Goal: Check status: Check status

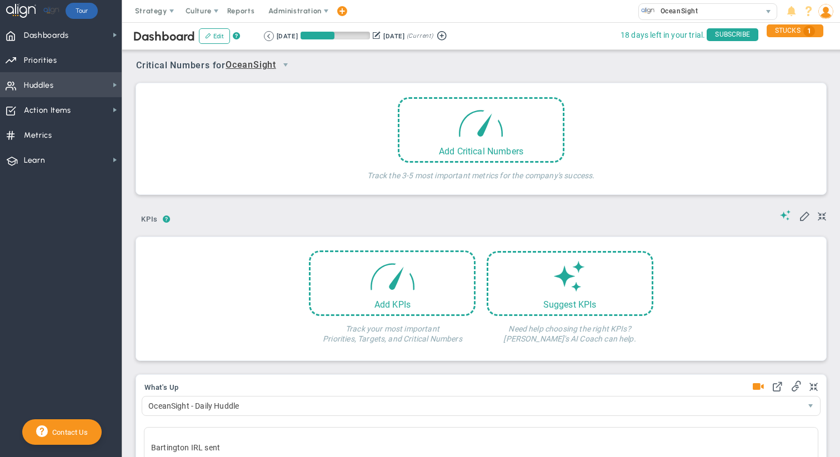
click at [81, 74] on span "Huddles Huddles" at bounding box center [61, 84] width 122 height 25
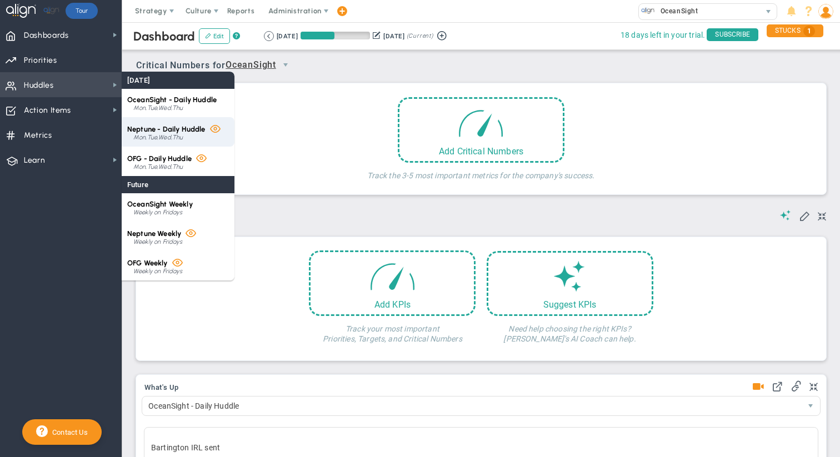
click at [158, 130] on span "Neptune - Daily Huddle" at bounding box center [166, 129] width 78 height 8
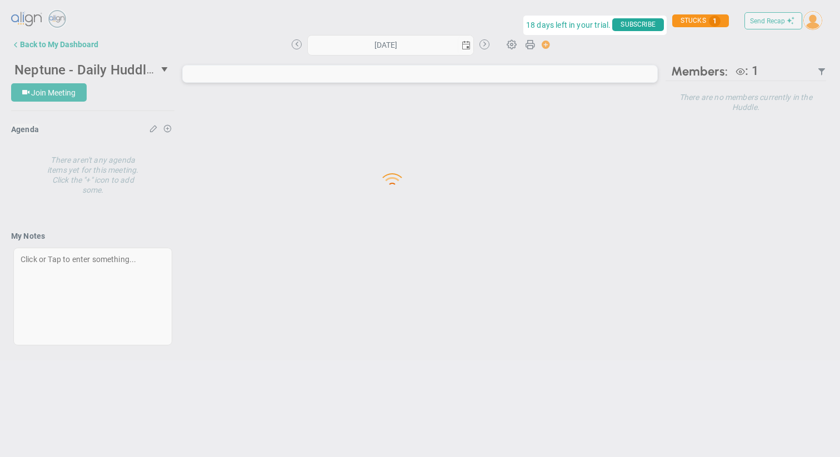
type input "[DATE]"
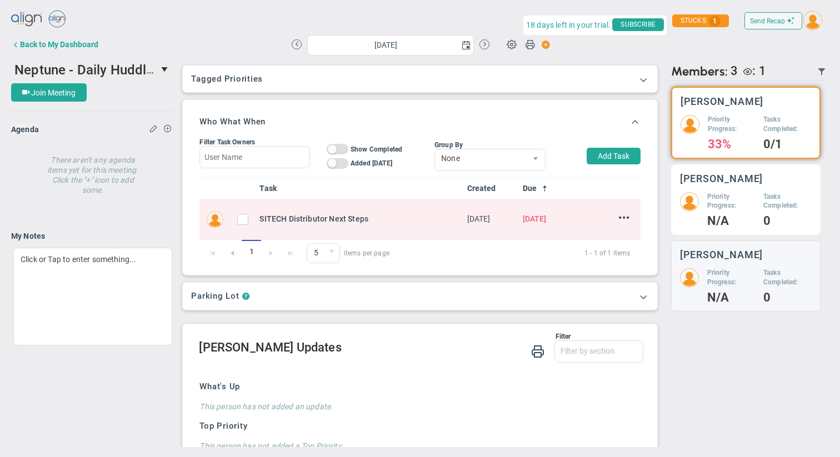
click at [722, 202] on h5 "Priority Progress:" at bounding box center [731, 201] width 48 height 19
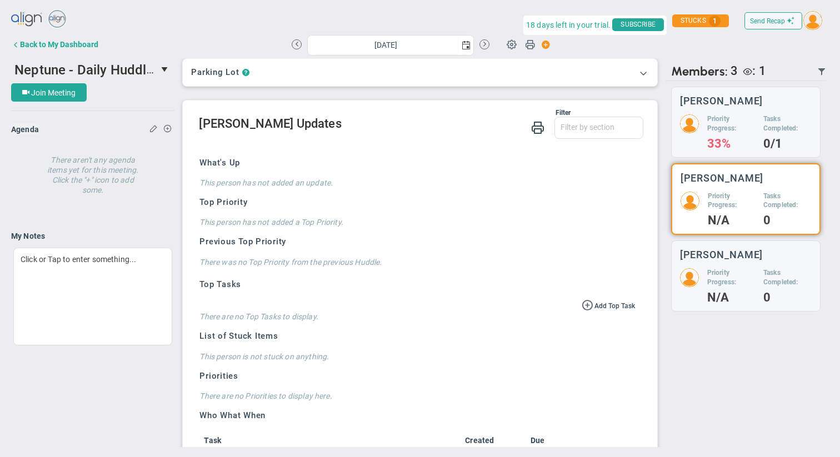
scroll to position [222, 0]
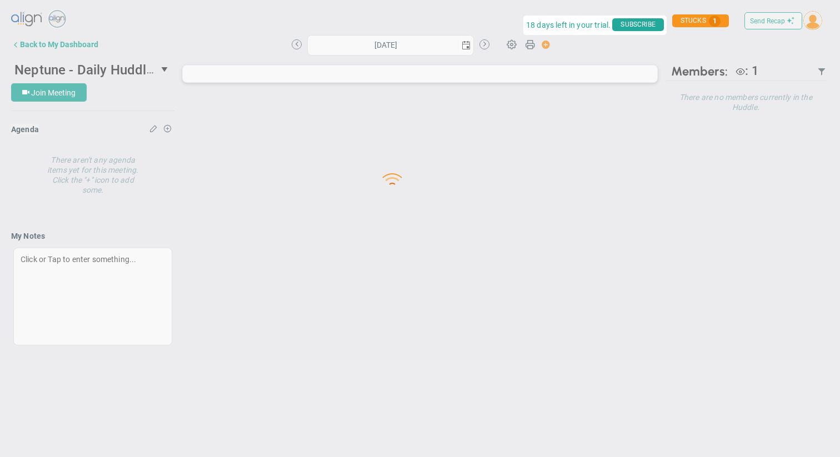
type input "[DATE]"
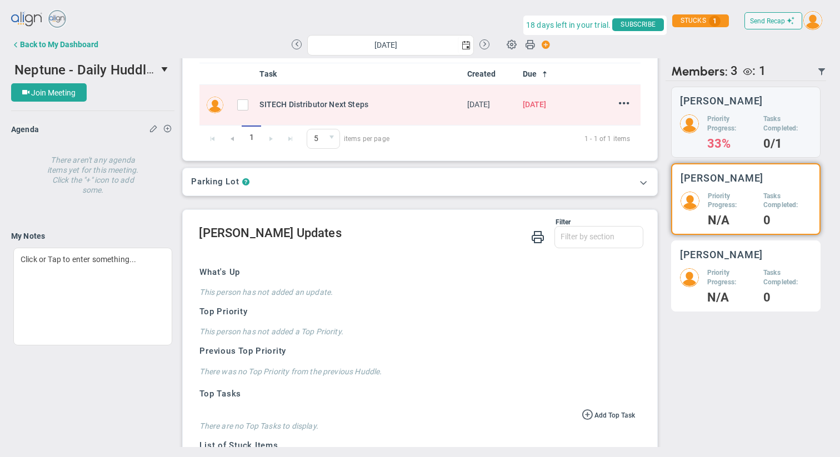
click at [743, 280] on h5 "Priority Progress:" at bounding box center [731, 277] width 48 height 19
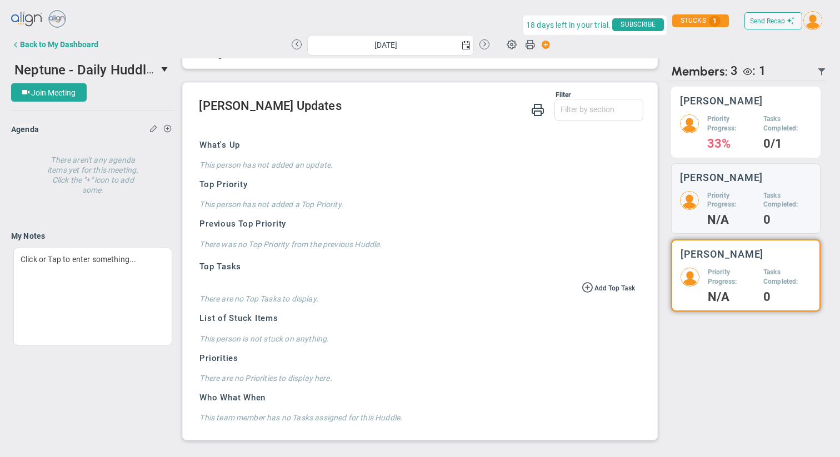
click at [739, 137] on div "Priority Progress: 33%" at bounding box center [731, 131] width 48 height 34
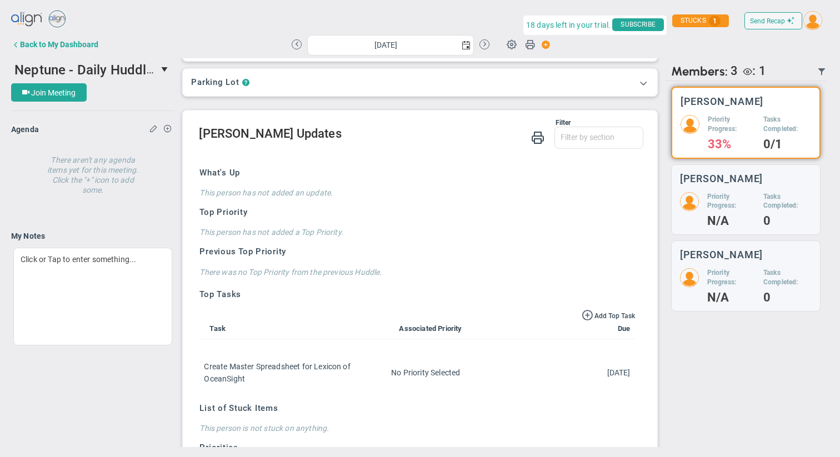
scroll to position [209, 0]
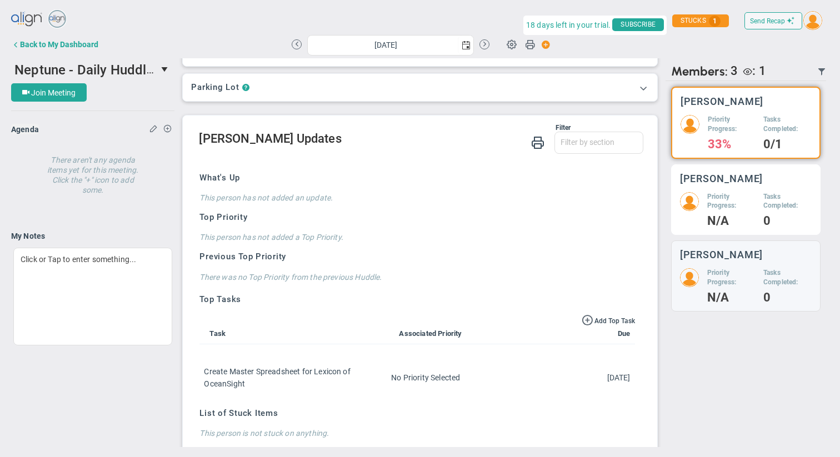
click at [710, 190] on div "Neil Dearing Priority Progress: N/A Tasks Completed: 0" at bounding box center [745, 199] width 149 height 71
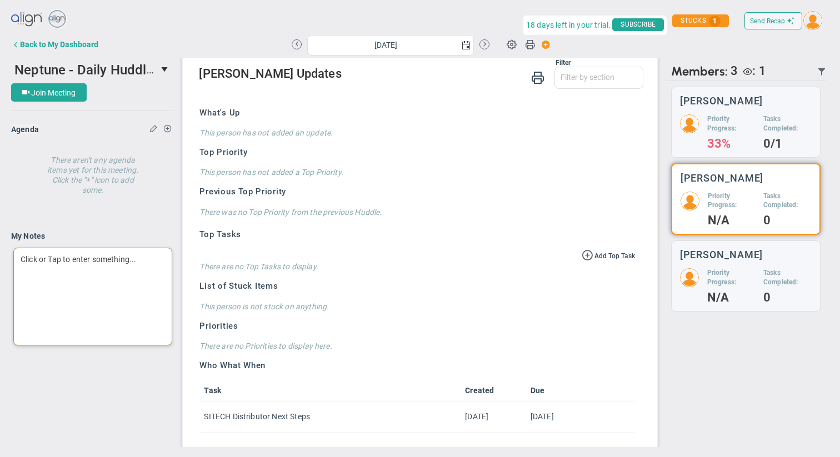
click at [67, 263] on div "Click or Tap to enter something..." at bounding box center [92, 297] width 159 height 98
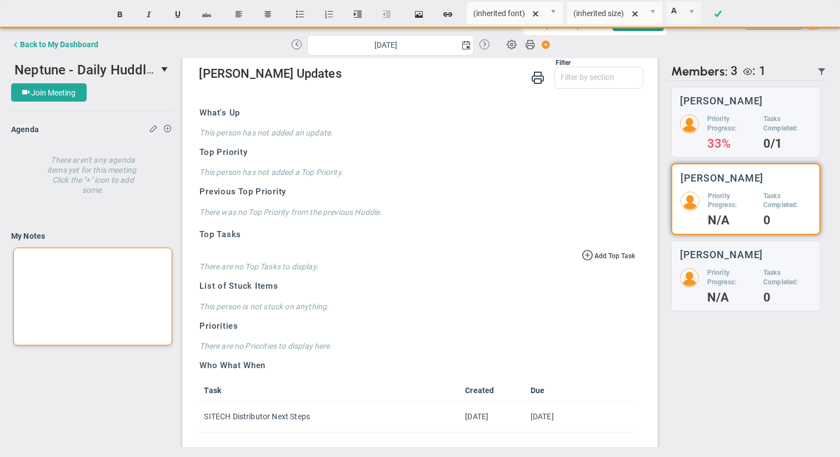
paste div
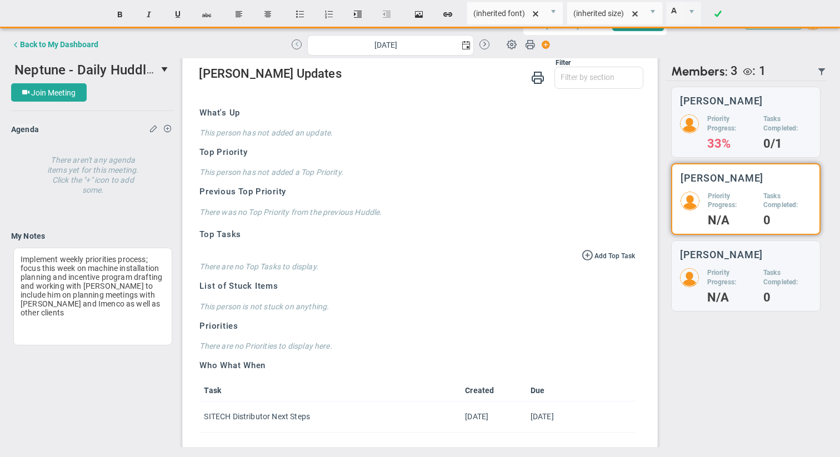
scroll to position [0, 0]
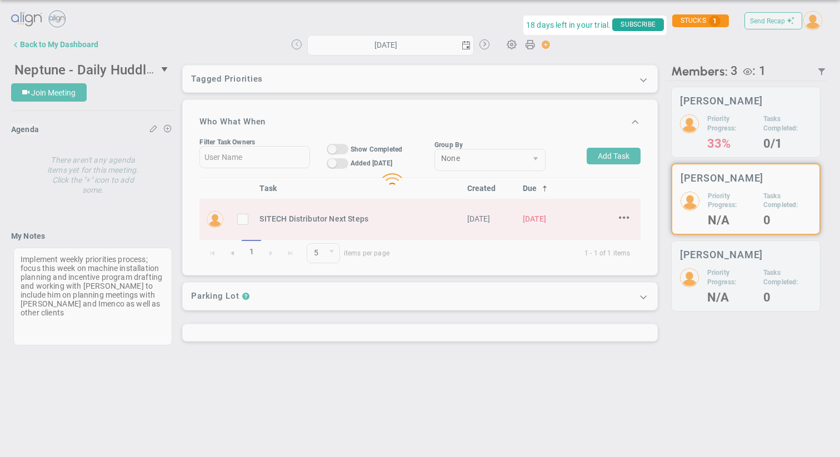
click at [298, 43] on div "Loading... Send Recap Profile Contact your Advisor Share! Become an Affiliate" at bounding box center [420, 187] width 818 height 358
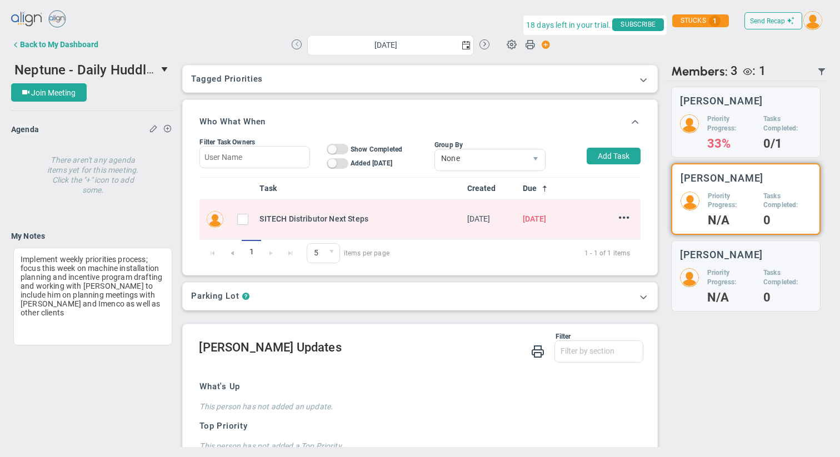
click at [297, 43] on button at bounding box center [297, 44] width 10 height 10
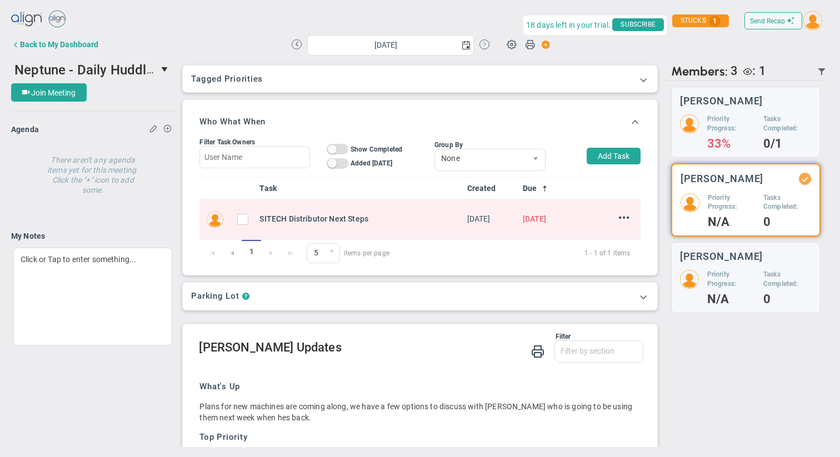
click at [487, 44] on button at bounding box center [484, 44] width 10 height 10
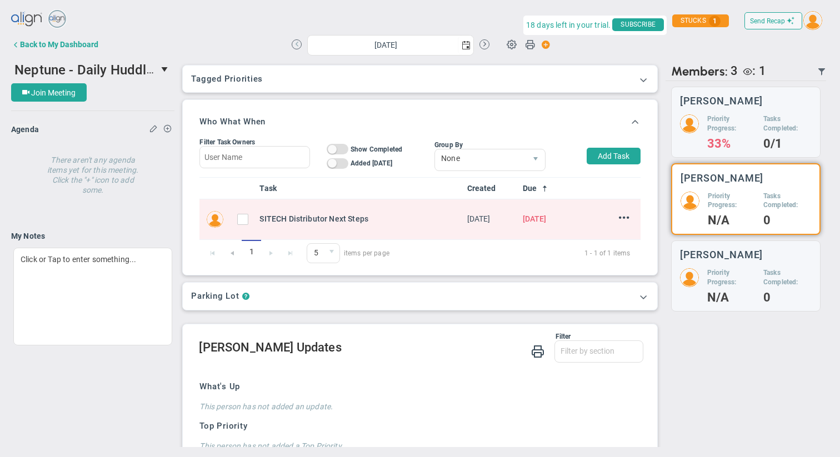
click at [297, 45] on button at bounding box center [297, 44] width 10 height 10
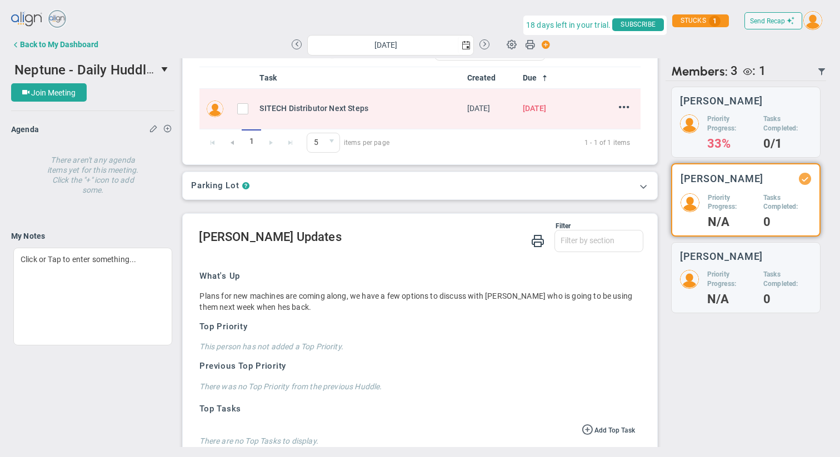
scroll to position [119, 0]
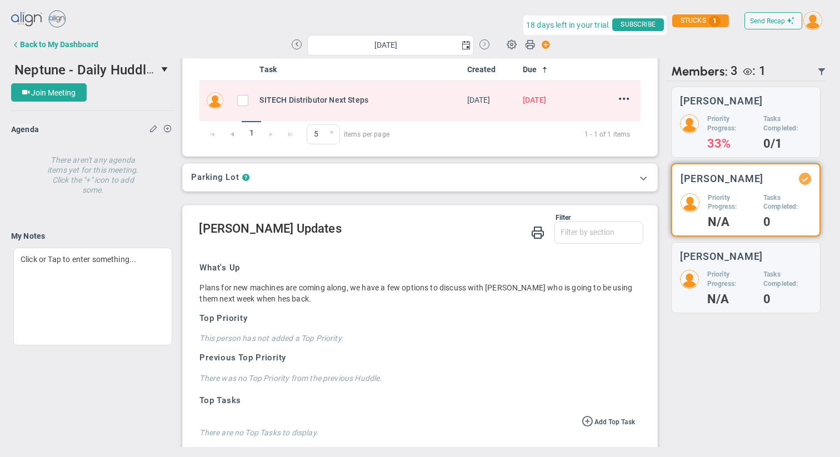
click at [486, 44] on button at bounding box center [484, 44] width 10 height 10
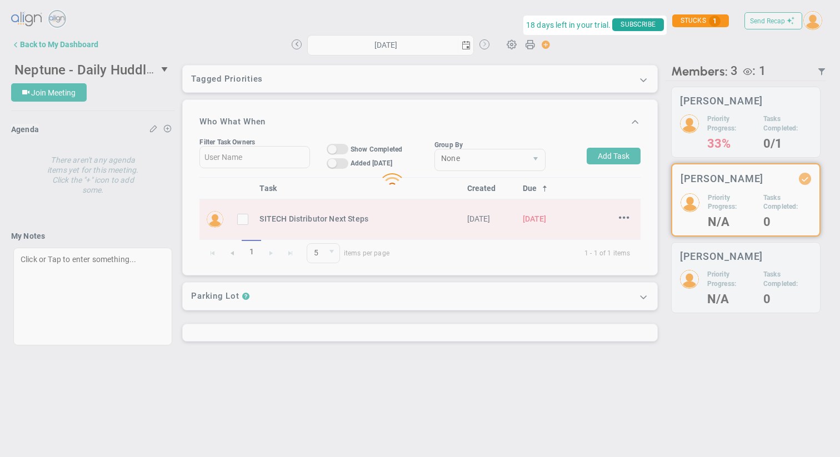
type input "[DATE]"
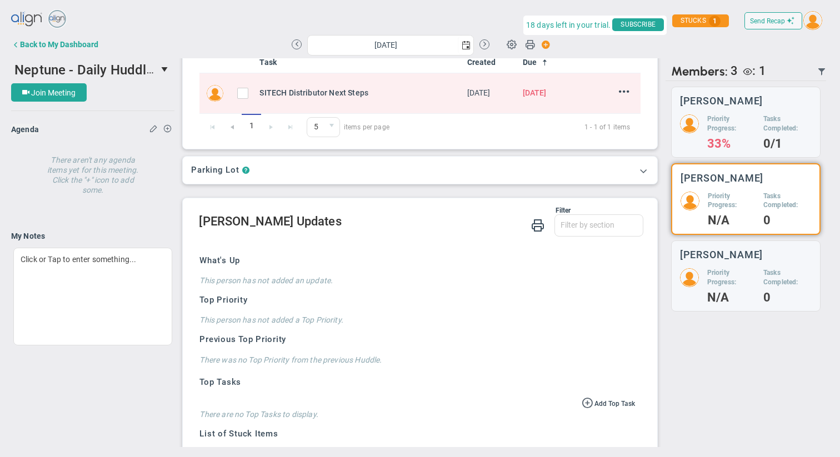
scroll to position [127, 0]
click at [97, 264] on div "Click or Tap to enter something..." at bounding box center [92, 297] width 159 height 98
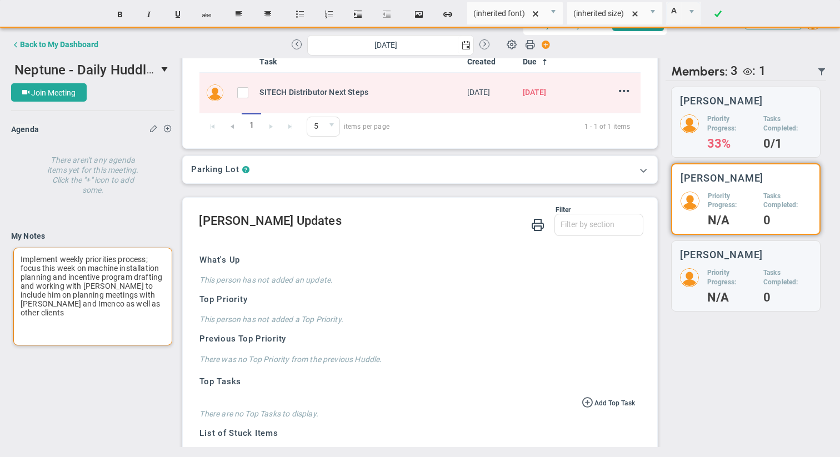
click at [33, 262] on span "Implement weekly priorities process; focus this week on machine installation pl…" at bounding box center [92, 286] width 142 height 62
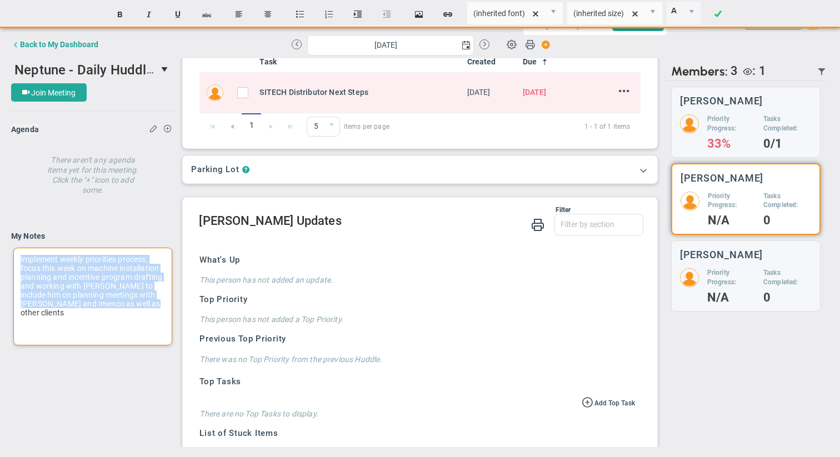
click at [33, 262] on span "Implement weekly priorities process; focus this week on machine installation pl…" at bounding box center [92, 286] width 142 height 62
click at [24, 262] on span "Implement weekly priorities process; focus this week on machine installation pl…" at bounding box center [92, 286] width 142 height 62
drag, startPoint x: 21, startPoint y: 261, endPoint x: 89, endPoint y: 266, distance: 68.0
click at [89, 266] on span "Implement weekly priorities process; focus this week on machine installation pl…" at bounding box center [92, 286] width 142 height 62
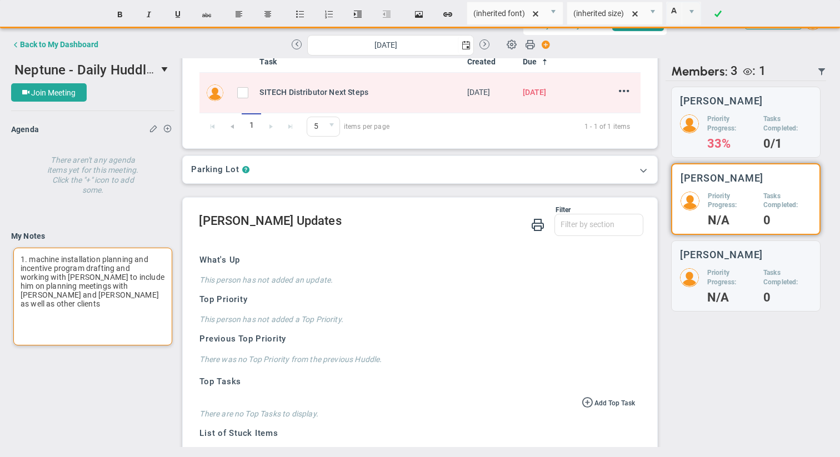
click at [137, 259] on span "1. machine installation planning and incentive program drafting and working wit…" at bounding box center [93, 281] width 144 height 53
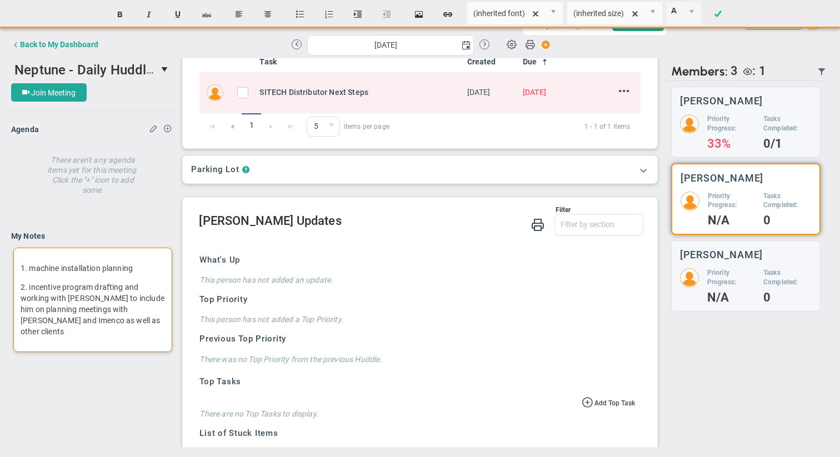
click at [126, 286] on span "2. incentive program drafting and working with Matt to include him on planning …" at bounding box center [93, 309] width 144 height 53
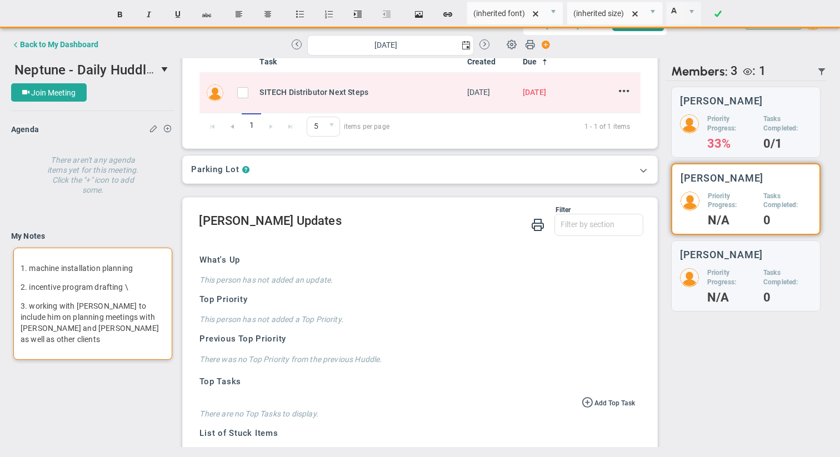
click at [129, 286] on p "2. incentive program drafting \" at bounding box center [93, 287] width 144 height 11
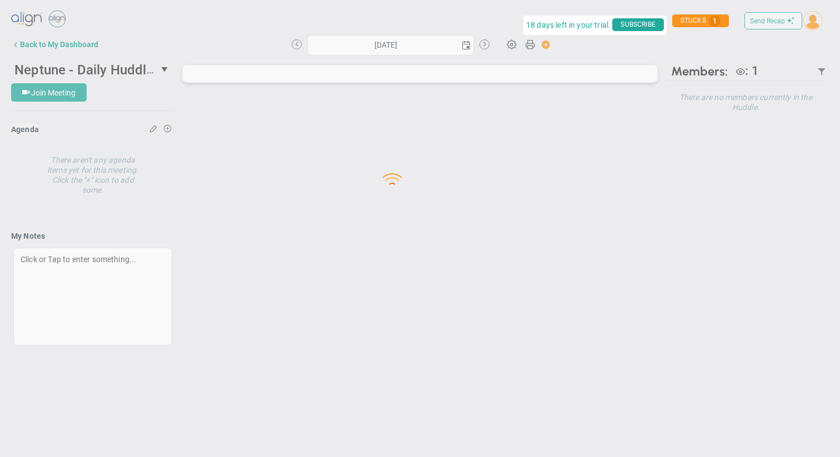
type input "[DATE]"
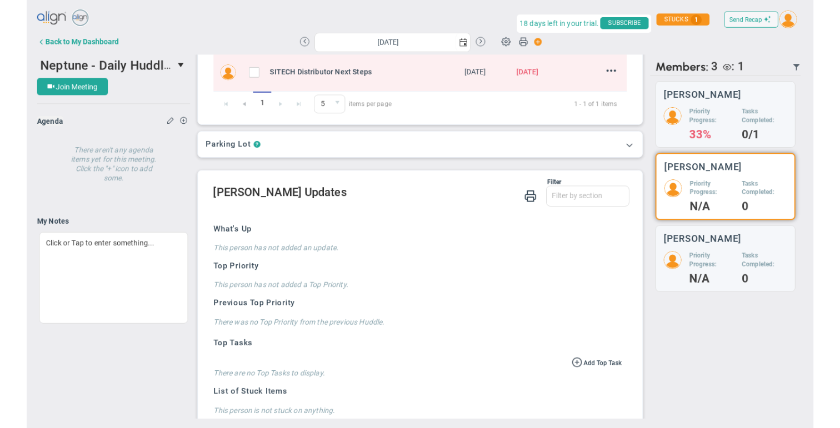
scroll to position [240, 0]
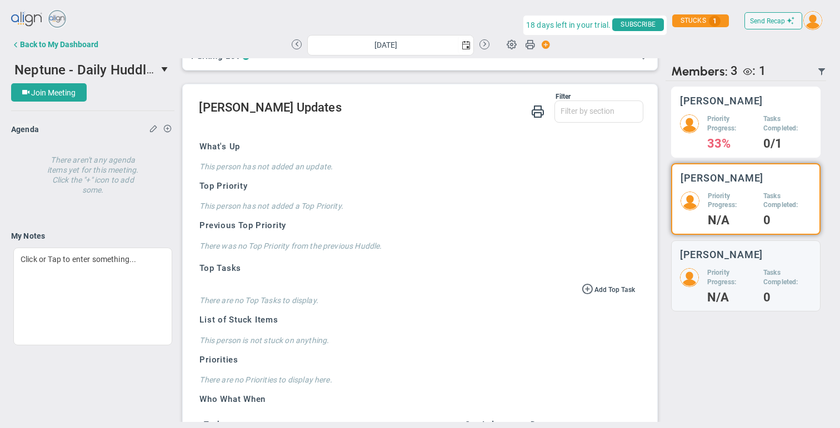
click at [740, 131] on h5 "Priority Progress:" at bounding box center [731, 123] width 48 height 19
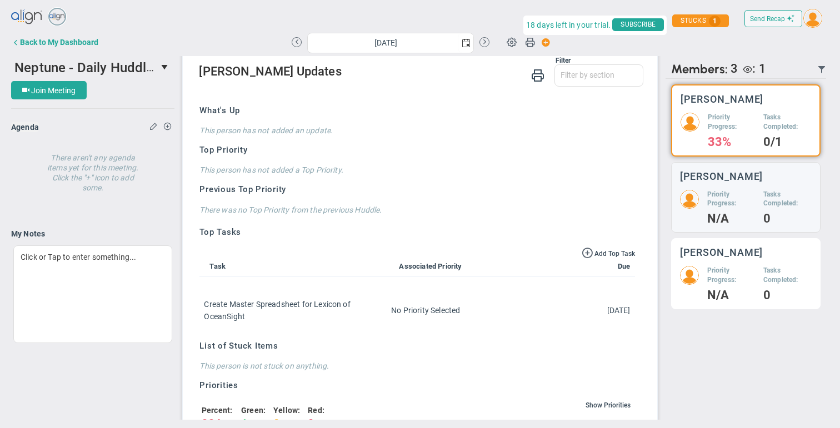
click at [720, 269] on h5 "Priority Progress:" at bounding box center [731, 275] width 48 height 19
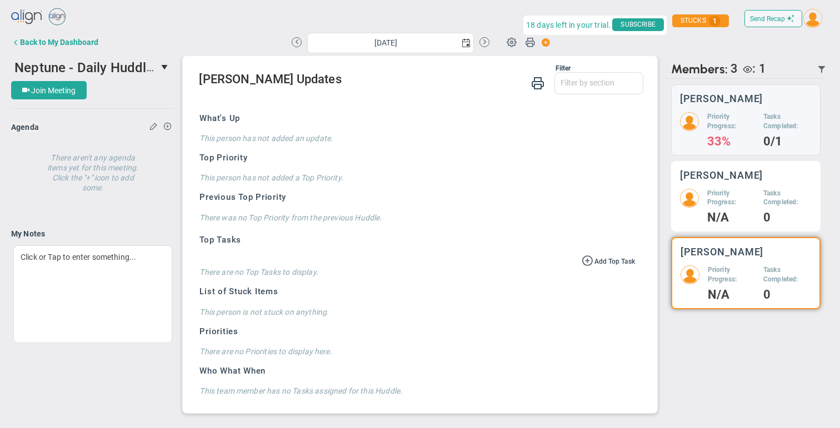
click at [730, 202] on h5 "Priority Progress:" at bounding box center [731, 198] width 48 height 19
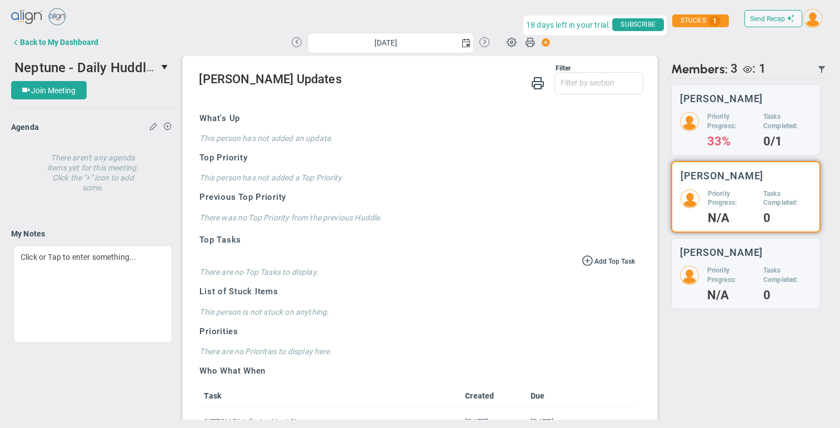
scroll to position [274, 0]
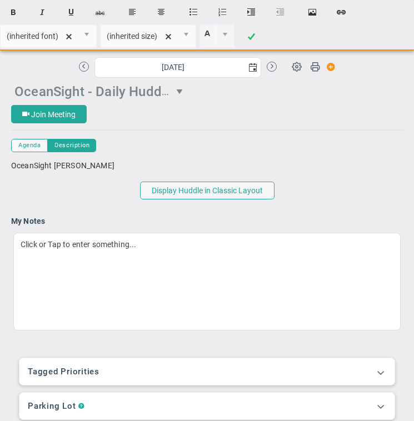
click at [101, 96] on span "OceanSight - Daily Huddle" at bounding box center [93, 90] width 158 height 17
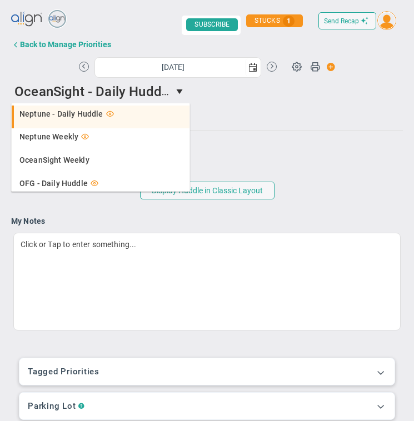
click at [65, 112] on span "Neptune - Daily Huddle" at bounding box center [61, 114] width 84 height 8
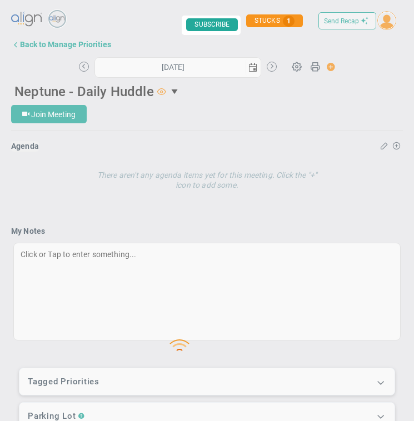
type input "[DATE]"
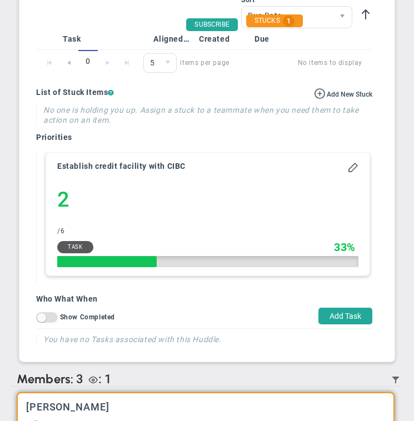
scroll to position [1066, 0]
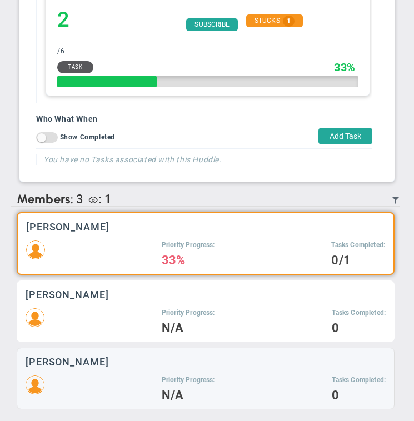
click at [122, 317] on div "Priority Progress: N/A Tasks Completed: 0" at bounding box center [206, 320] width 360 height 25
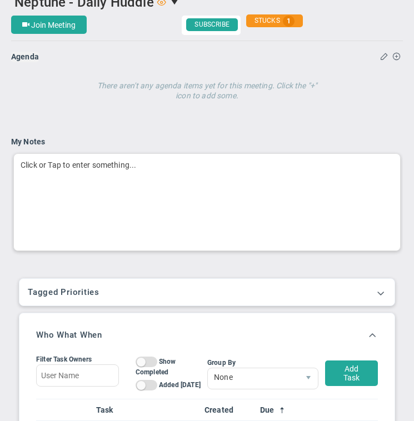
scroll to position [91, 0]
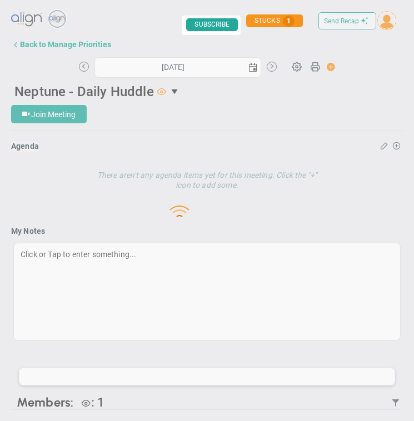
type input "[DATE]"
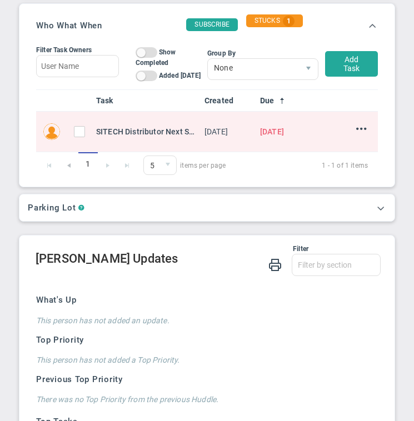
scroll to position [395, 0]
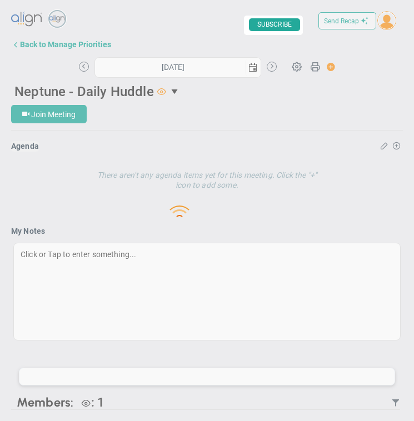
type input "[DATE]"
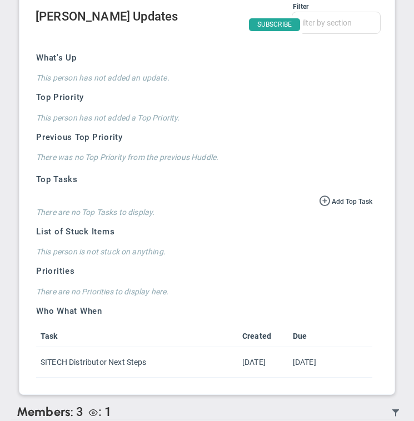
scroll to position [857, 0]
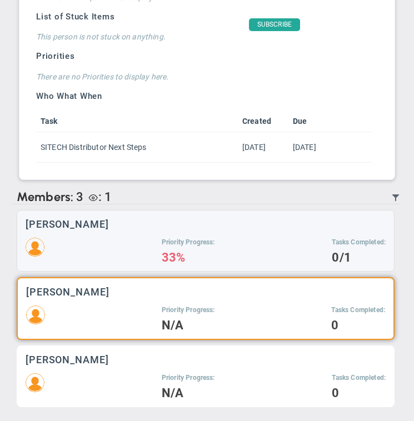
click at [87, 367] on div "[PERSON_NAME] Priority Progress: N/A Tasks Completed: 0" at bounding box center [206, 377] width 378 height 62
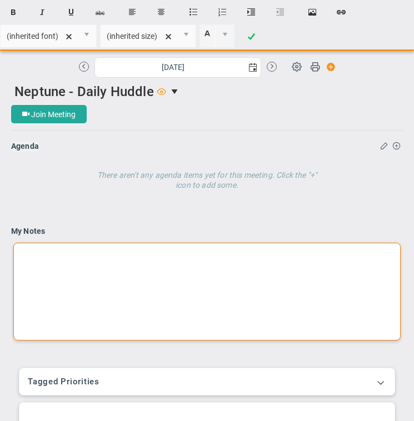
click at [78, 260] on div at bounding box center [206, 292] width 387 height 98
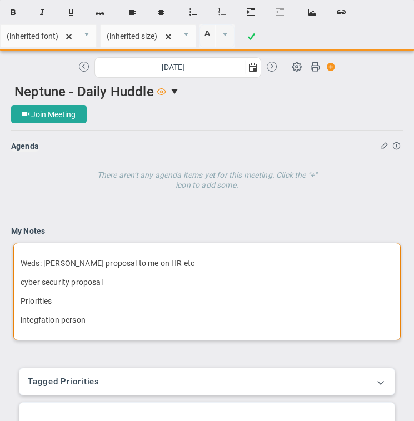
click at [41, 321] on p "integfation person﻿" at bounding box center [207, 319] width 373 height 11
click at [103, 319] on p "integration person﻿" at bounding box center [207, 319] width 373 height 11
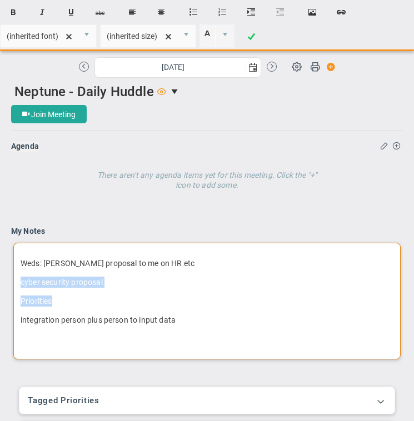
drag, startPoint x: 20, startPoint y: 282, endPoint x: 62, endPoint y: 298, distance: 44.7
click at [62, 298] on div "Weds: [PERSON_NAME] proposal to me on HR etc cyber security proposal Priorities…" at bounding box center [206, 301] width 387 height 117
click at [118, 278] on p "cyber security proposal" at bounding box center [207, 282] width 373 height 11
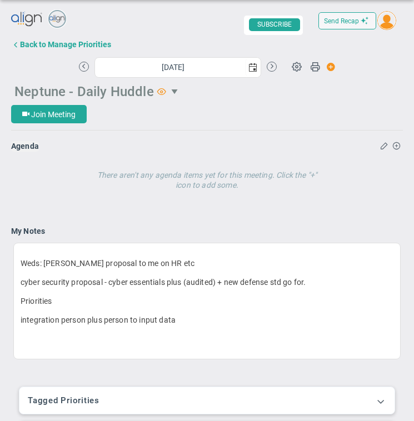
click at [127, 90] on span "Neptune - Daily Huddle" at bounding box center [83, 92] width 139 height 16
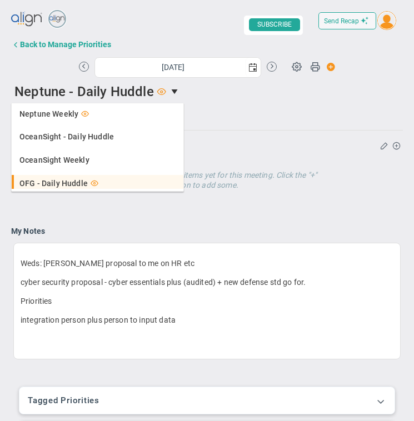
click at [63, 183] on span "OFG - Daily Huddle" at bounding box center [53, 183] width 68 height 8
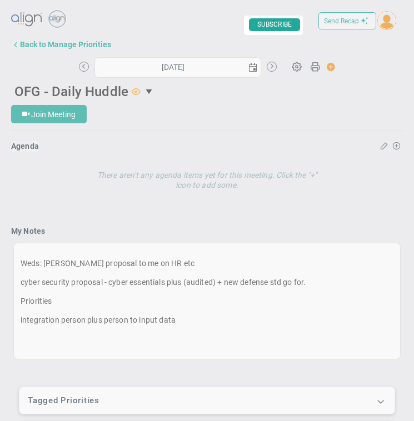
type input "[DATE]"
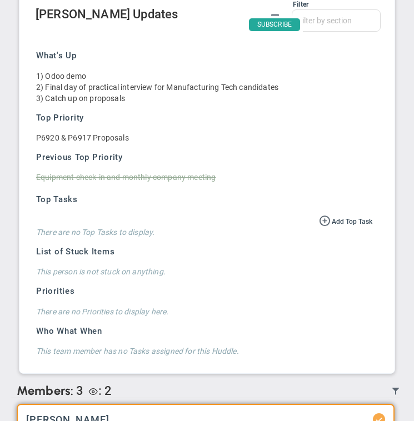
scroll to position [788, 0]
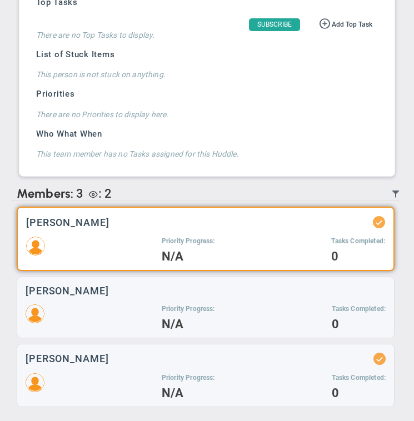
click at [94, 222] on h3 "[PERSON_NAME]" at bounding box center [67, 222] width 83 height 11
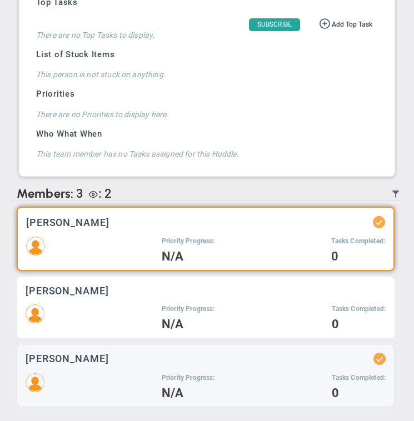
click at [86, 313] on div "Priority Progress: N/A Tasks Completed: 0" at bounding box center [206, 316] width 360 height 25
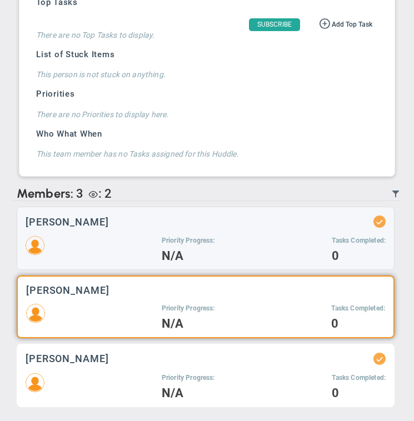
click at [70, 384] on div "Priority Progress: N/A Tasks Completed: 0" at bounding box center [206, 385] width 360 height 25
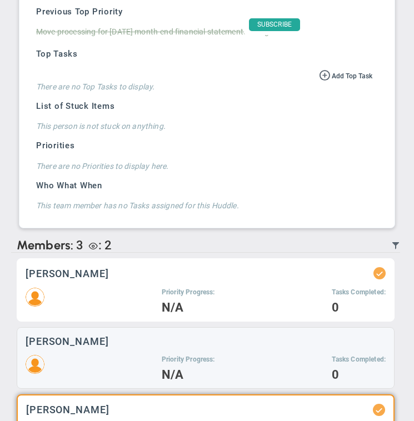
click at [89, 289] on div "Priority Progress: N/A Tasks Completed: 0" at bounding box center [206, 300] width 360 height 25
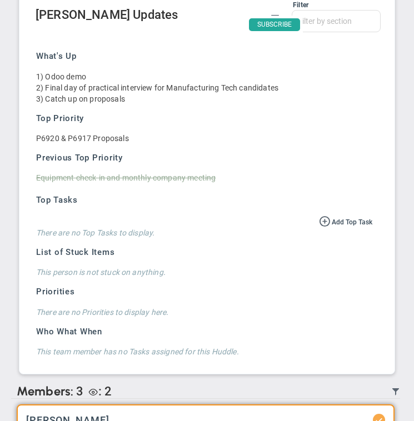
scroll to position [788, 0]
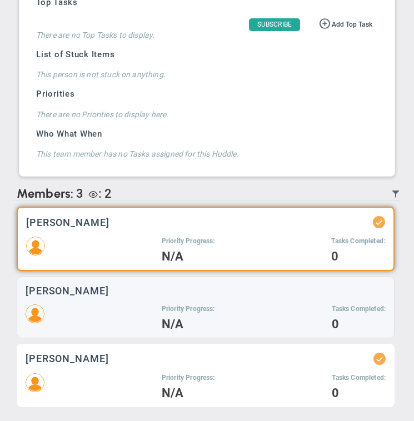
click at [92, 366] on div "[PERSON_NAME] Priority Progress: N/A Tasks Completed: 0" at bounding box center [206, 375] width 378 height 63
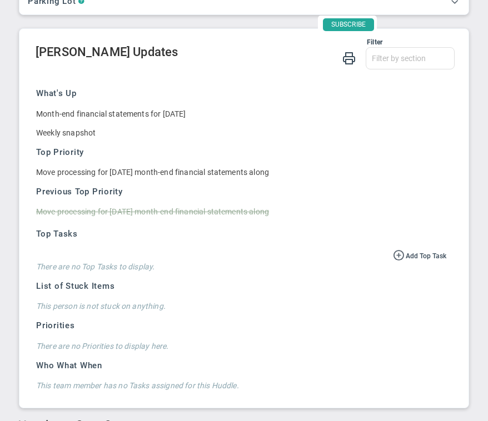
scroll to position [533, 0]
